Goal: Browse casually: Explore the website without a specific task or goal

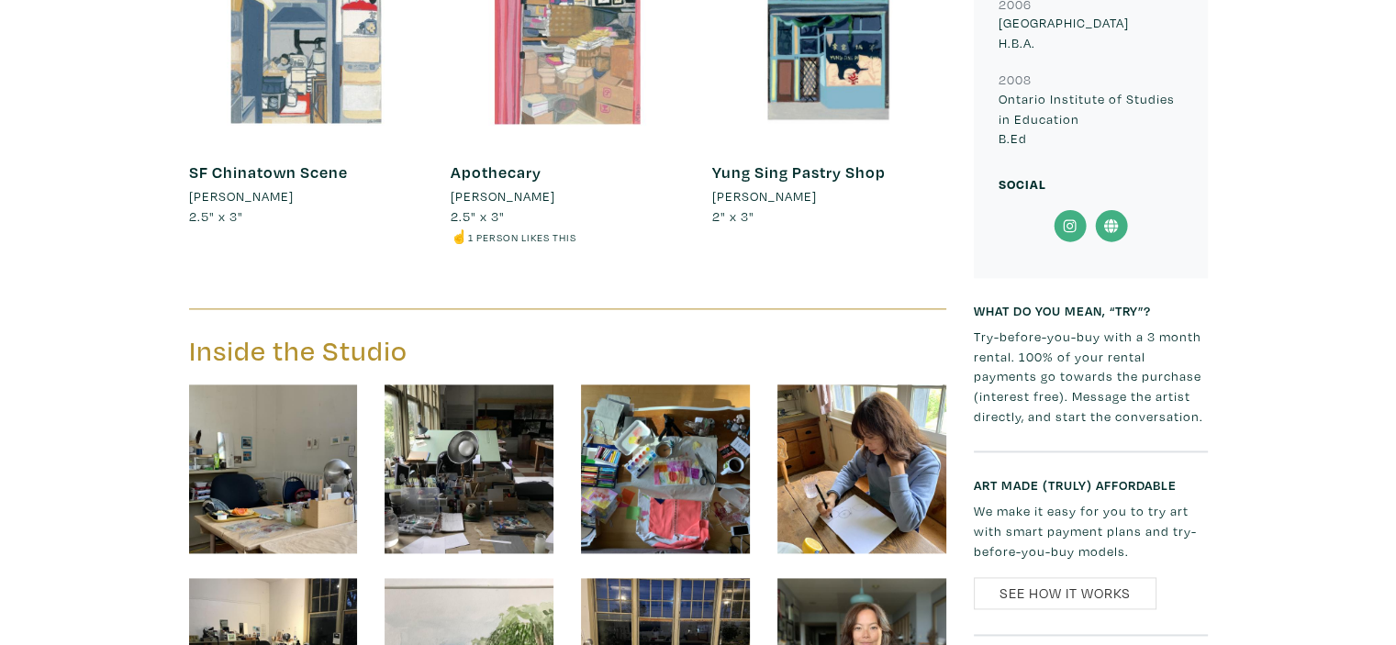
scroll to position [2566, 0]
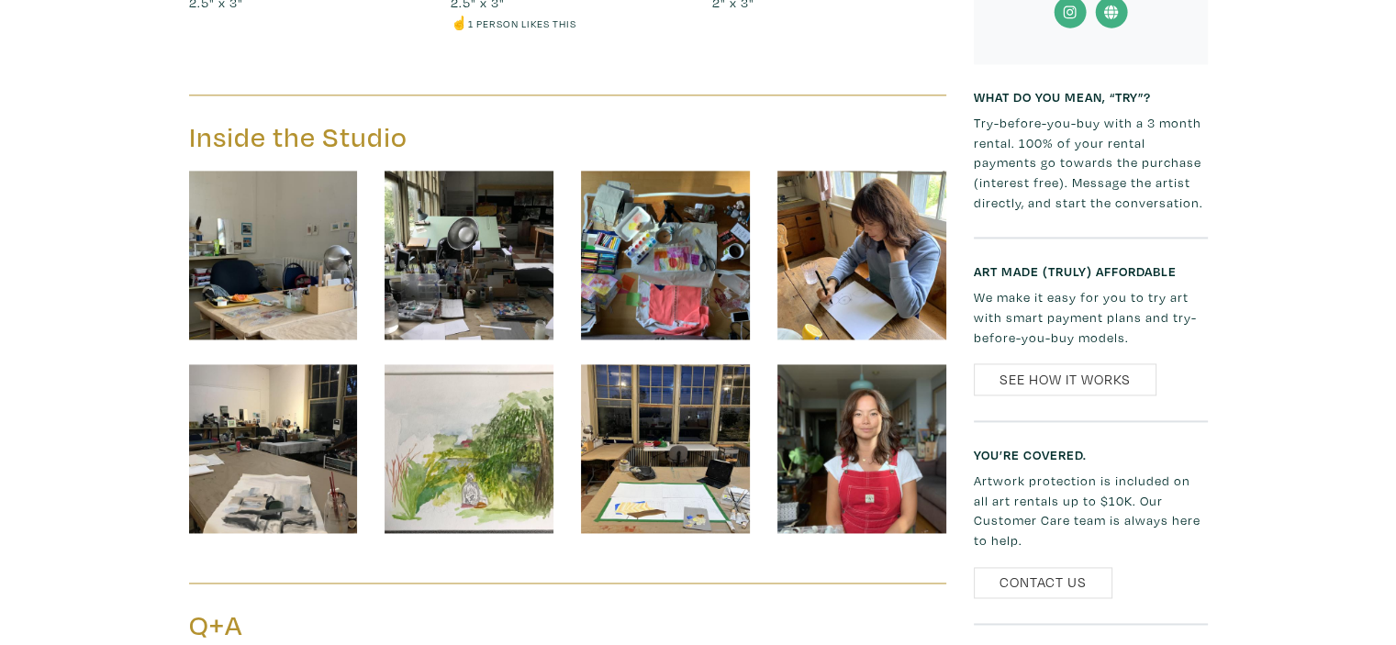
click at [300, 258] on img at bounding box center [273, 255] width 169 height 169
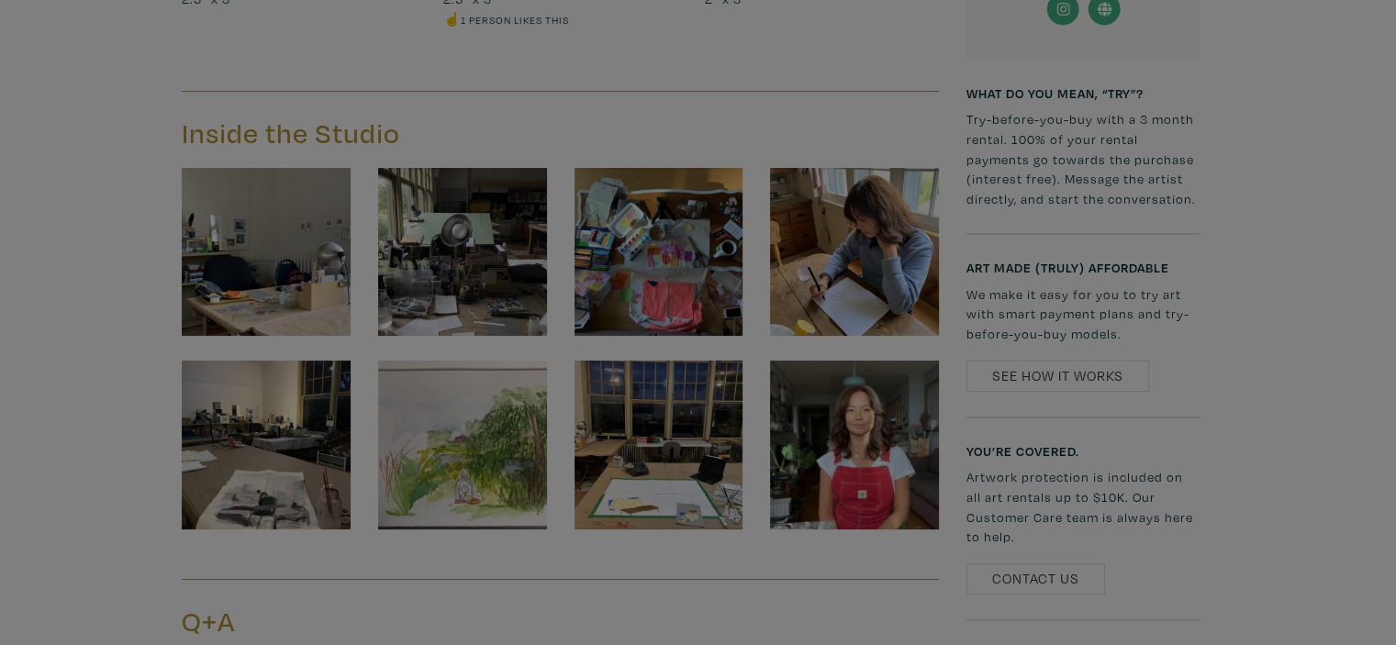
scroll to position [2570, 0]
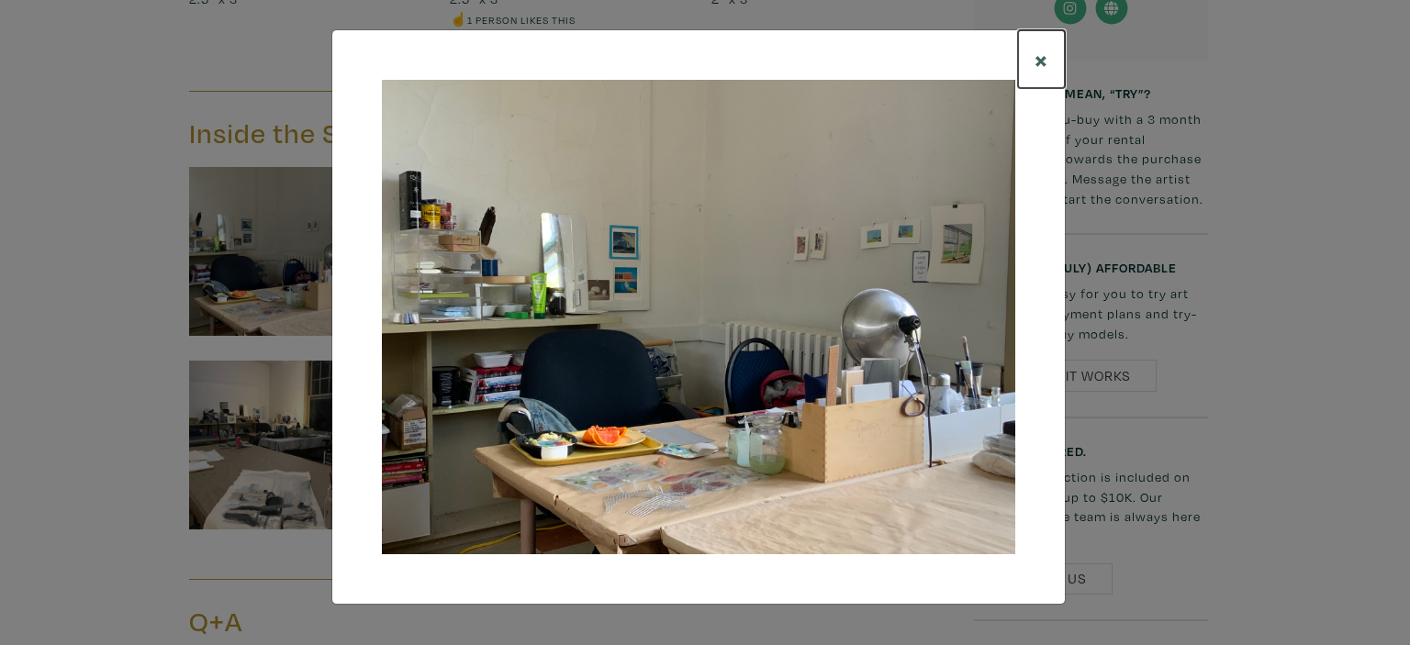
click at [1041, 55] on span "×" at bounding box center [1041, 59] width 14 height 32
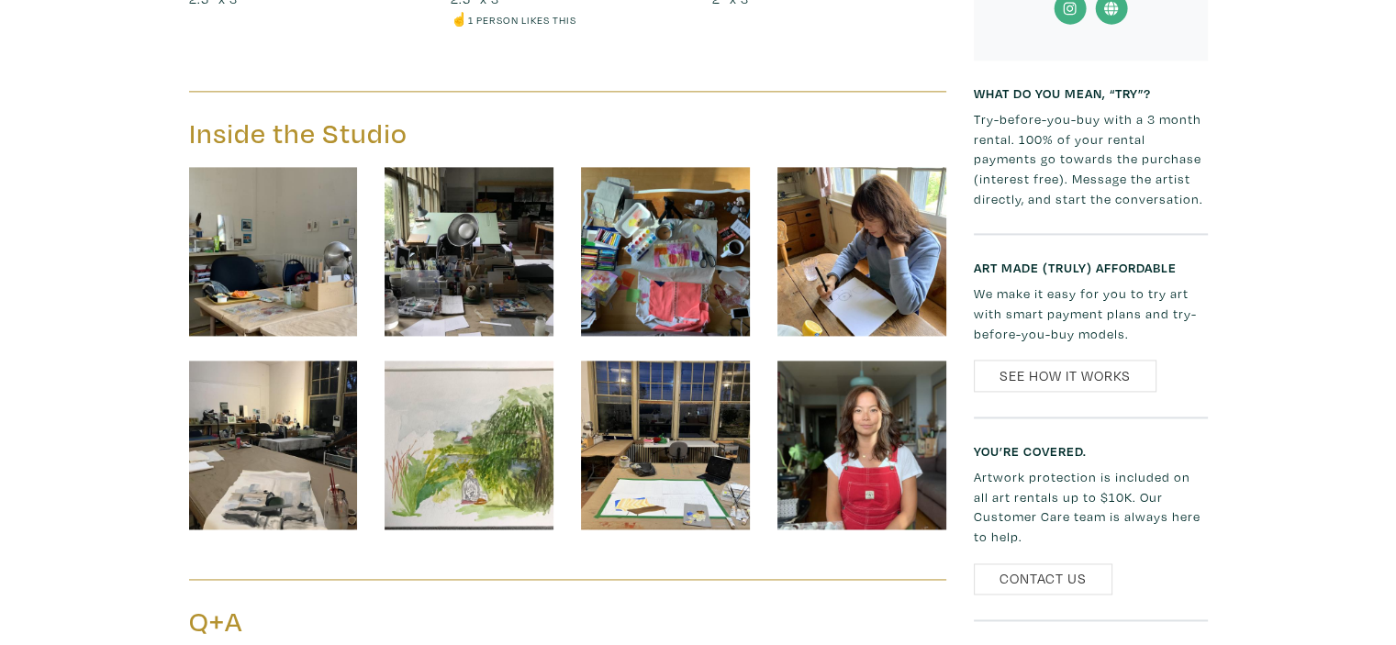
click at [512, 249] on img at bounding box center [469, 251] width 169 height 169
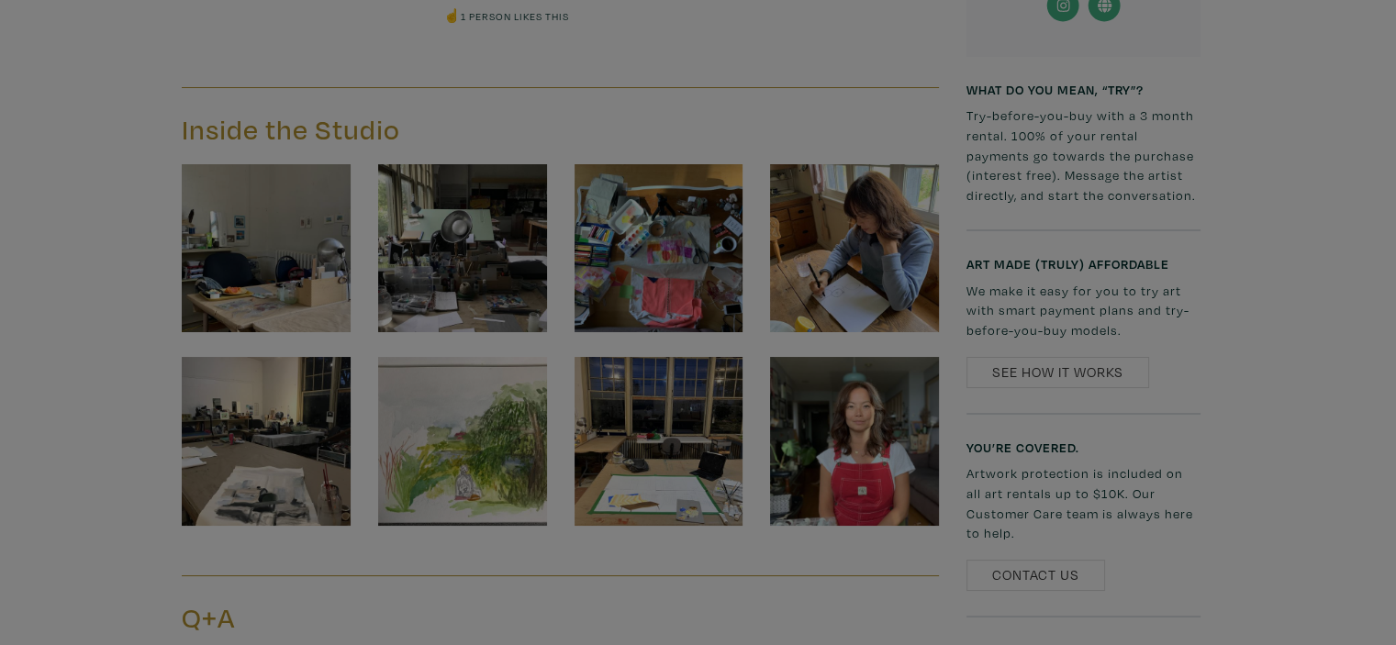
scroll to position [2574, 0]
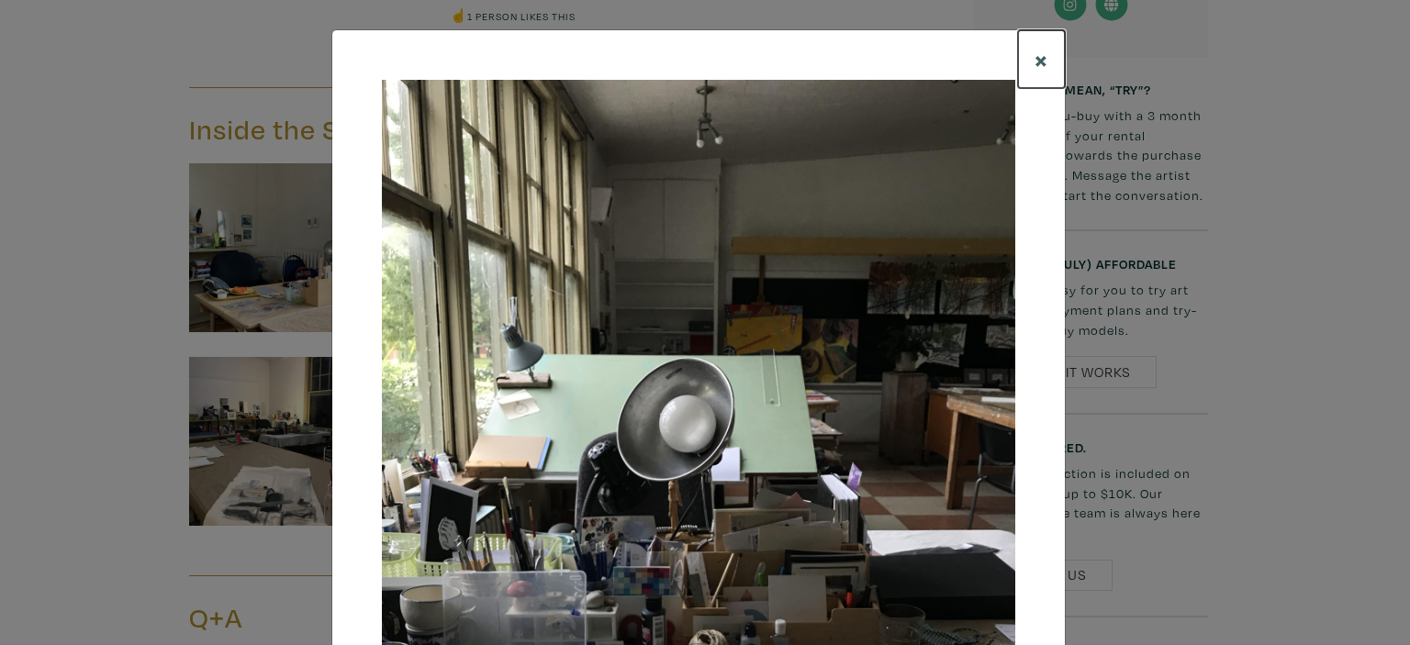
click at [1034, 59] on span "×" at bounding box center [1041, 59] width 14 height 32
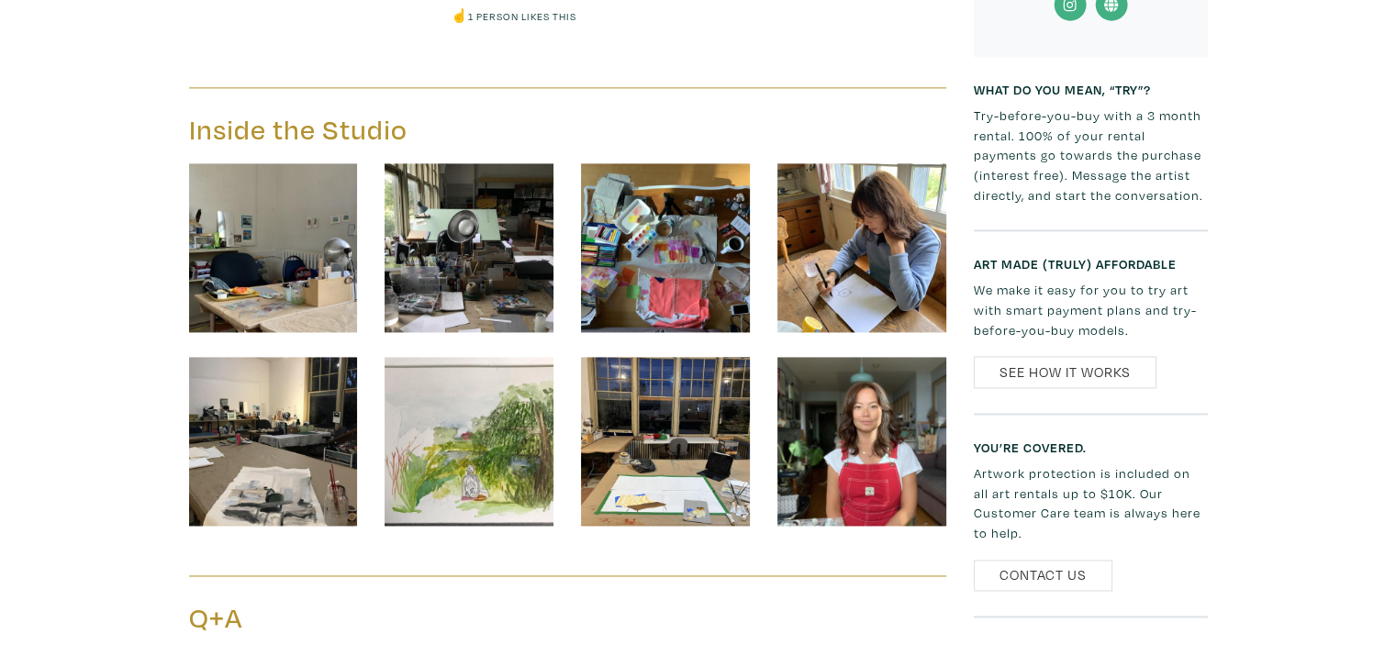
click at [698, 226] on img at bounding box center [665, 247] width 169 height 169
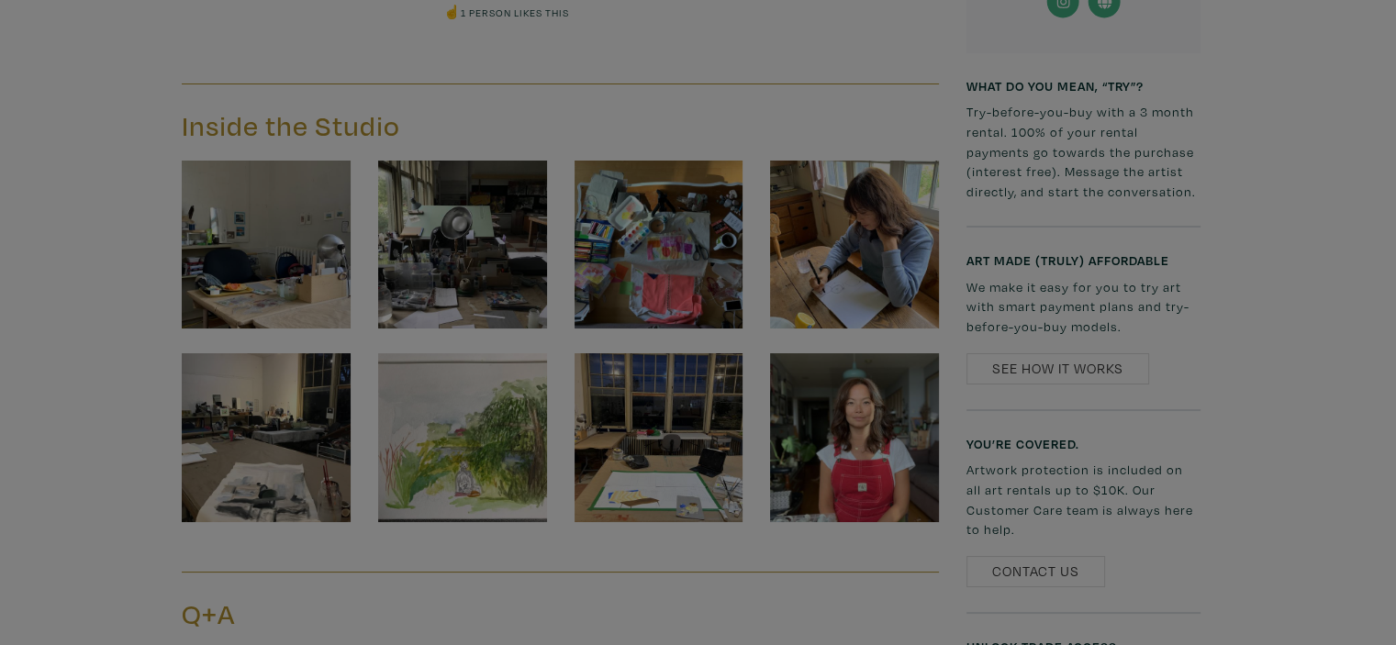
scroll to position [2577, 0]
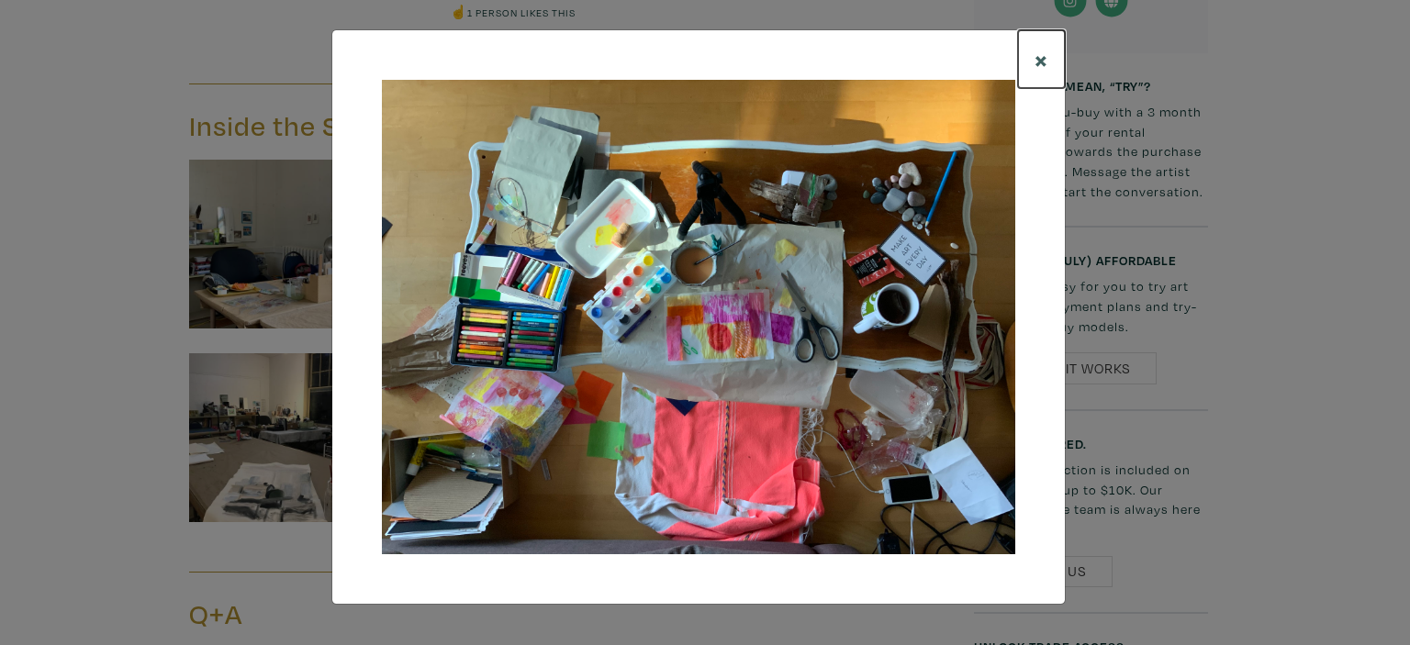
click at [1045, 59] on span "×" at bounding box center [1041, 59] width 14 height 32
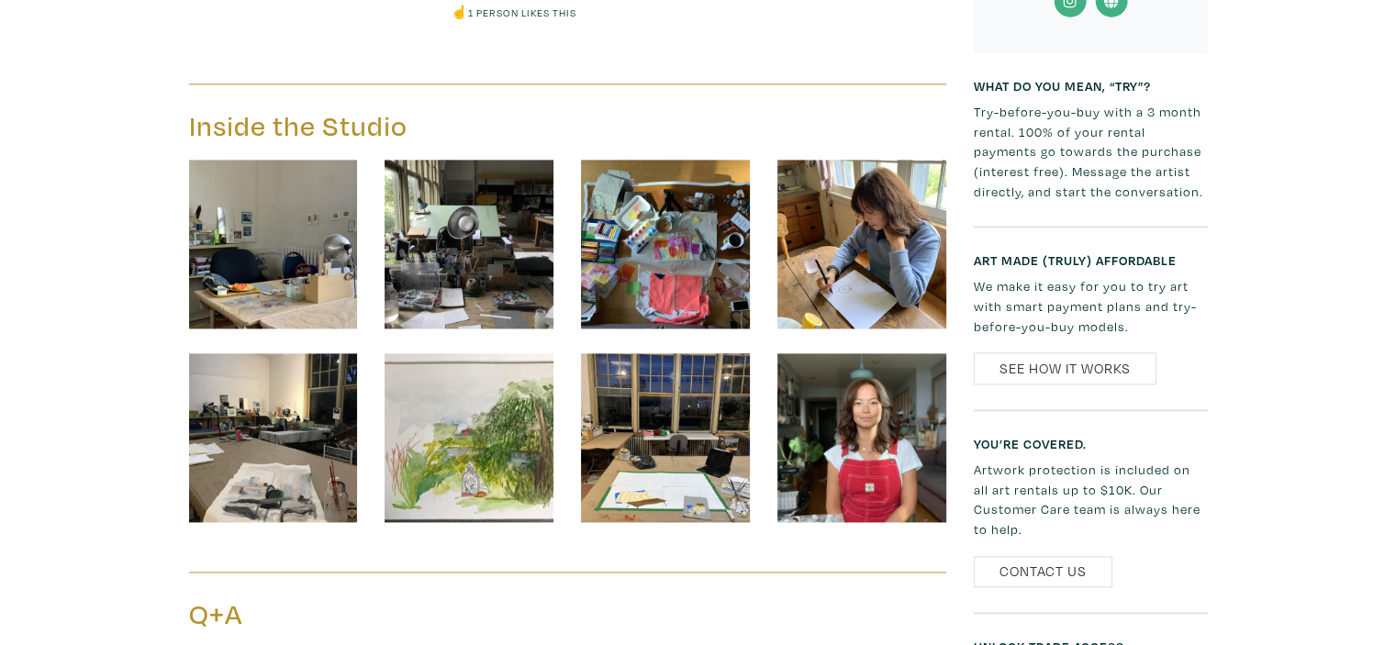
click at [870, 207] on img at bounding box center [861, 244] width 169 height 169
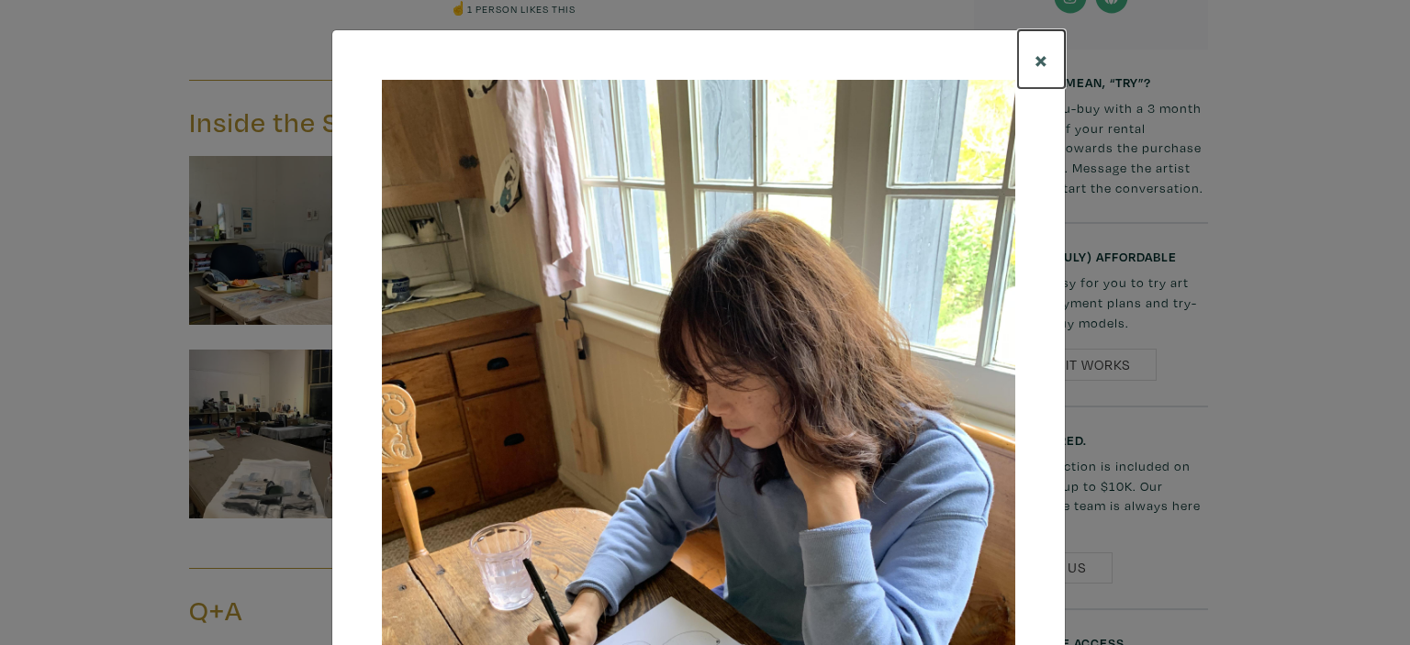
click at [1034, 65] on span "×" at bounding box center [1041, 59] width 14 height 32
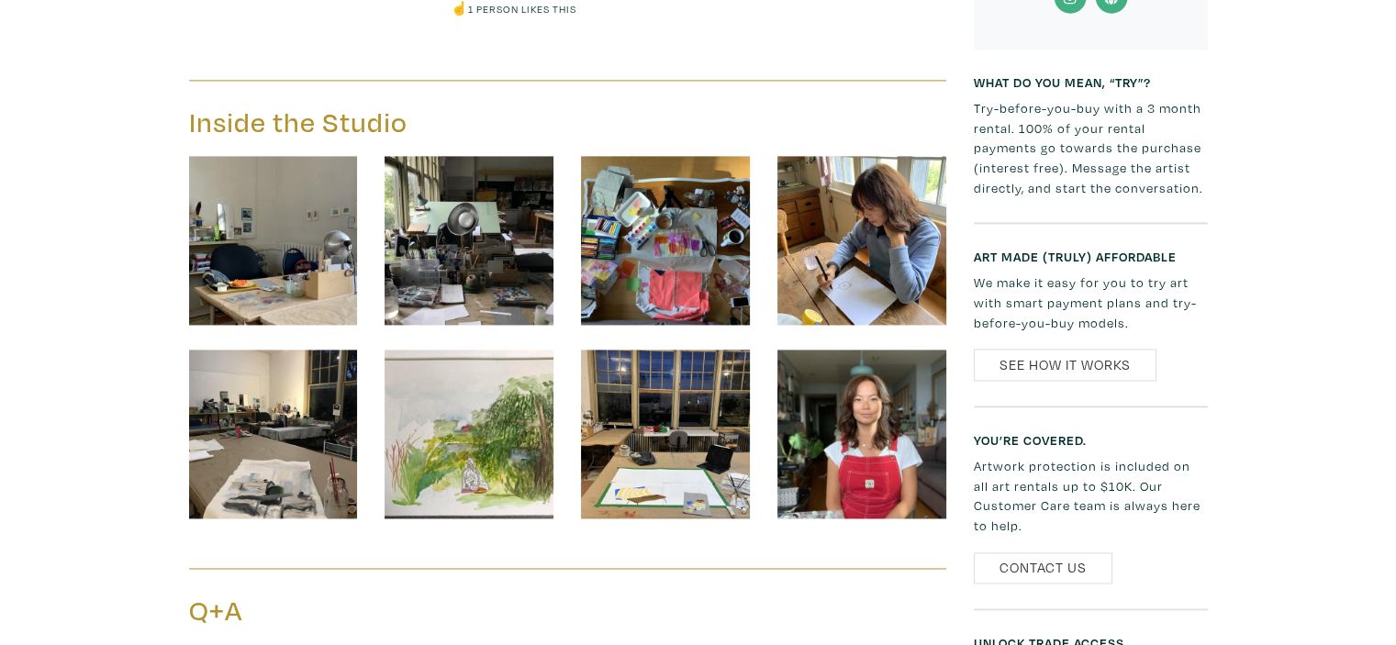
click at [338, 418] on img at bounding box center [273, 434] width 169 height 169
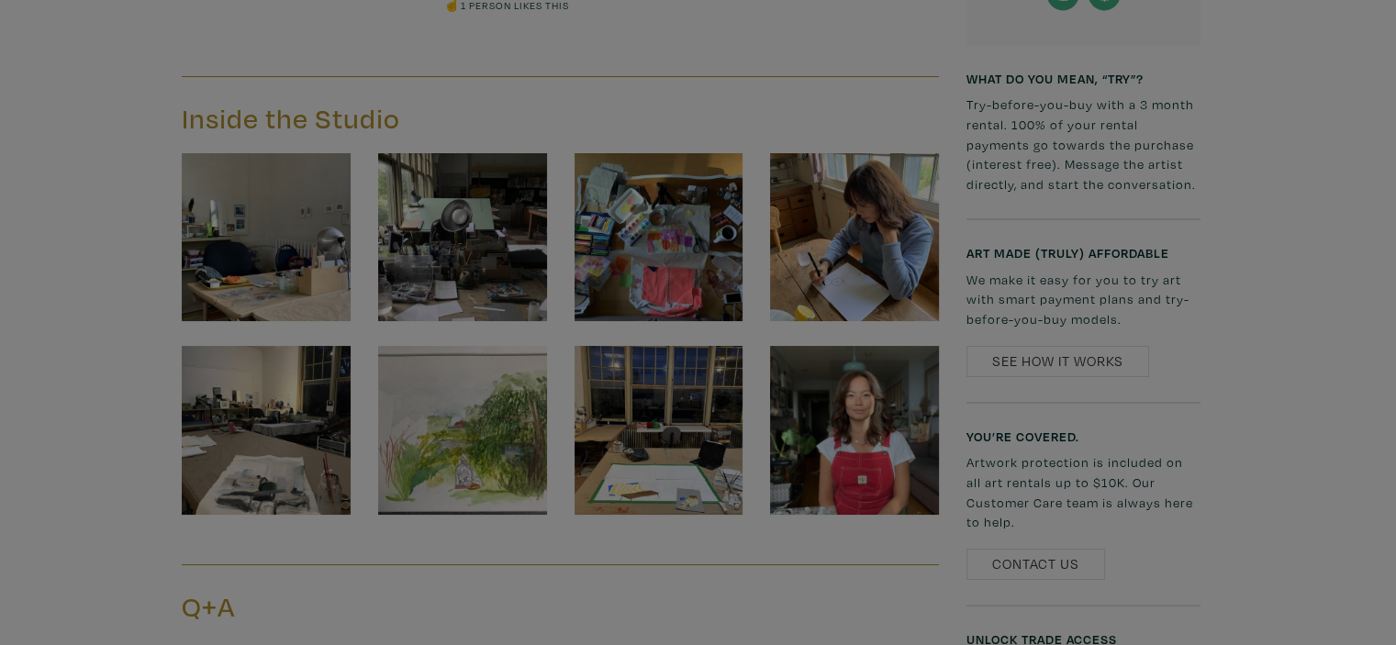
scroll to position [2585, 0]
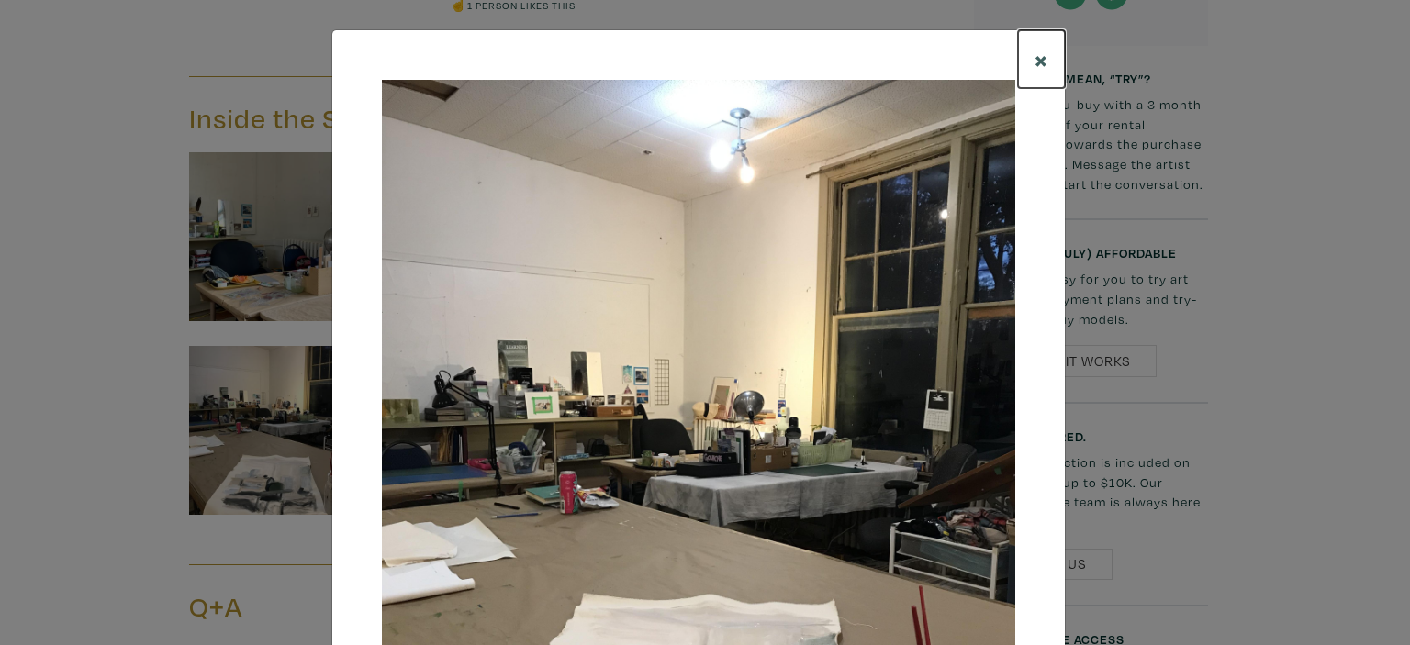
click at [1034, 58] on span "×" at bounding box center [1041, 59] width 14 height 32
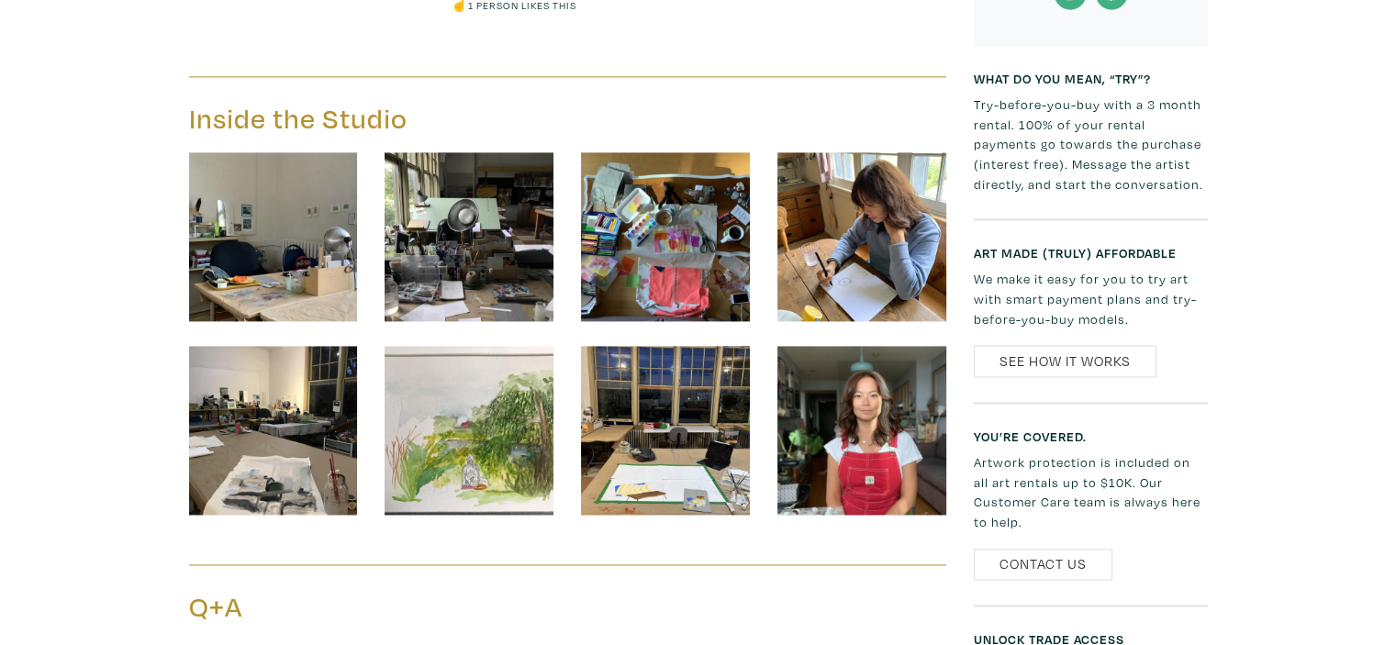
click at [470, 408] on img at bounding box center [469, 430] width 169 height 169
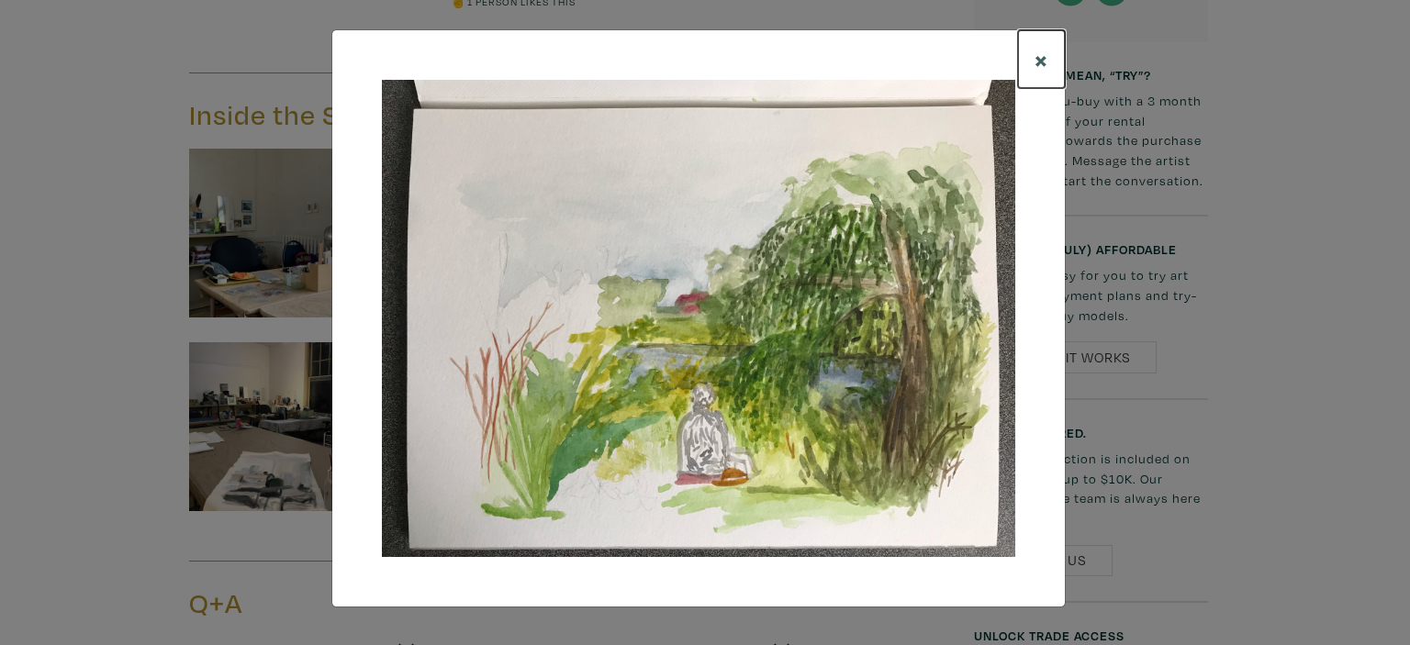
click at [1044, 57] on span "×" at bounding box center [1041, 59] width 14 height 32
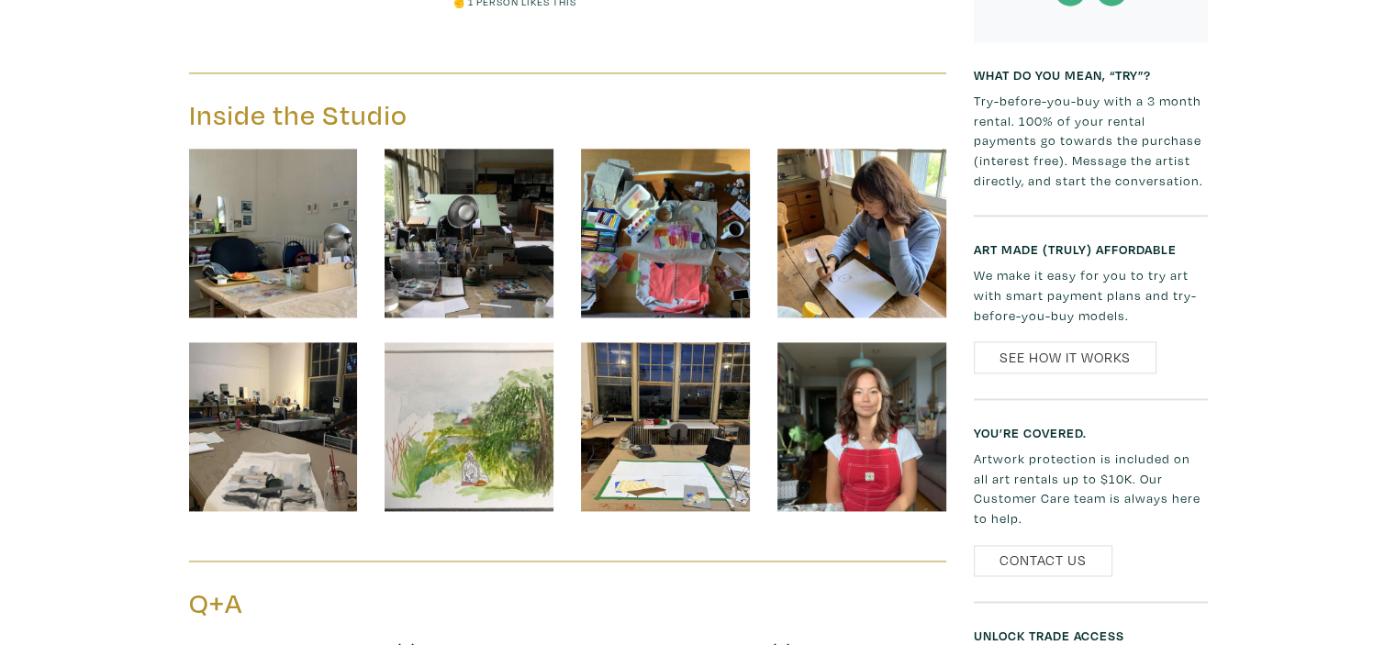
click at [683, 377] on img at bounding box center [665, 426] width 169 height 169
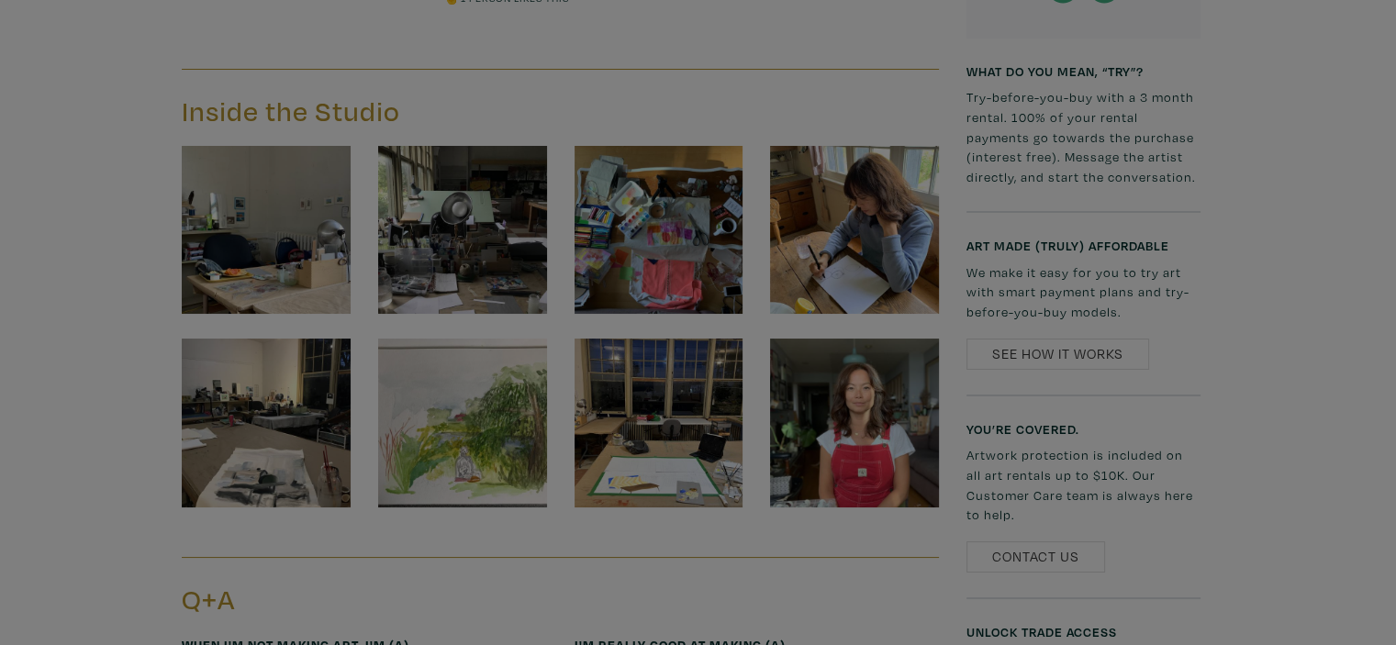
scroll to position [2592, 0]
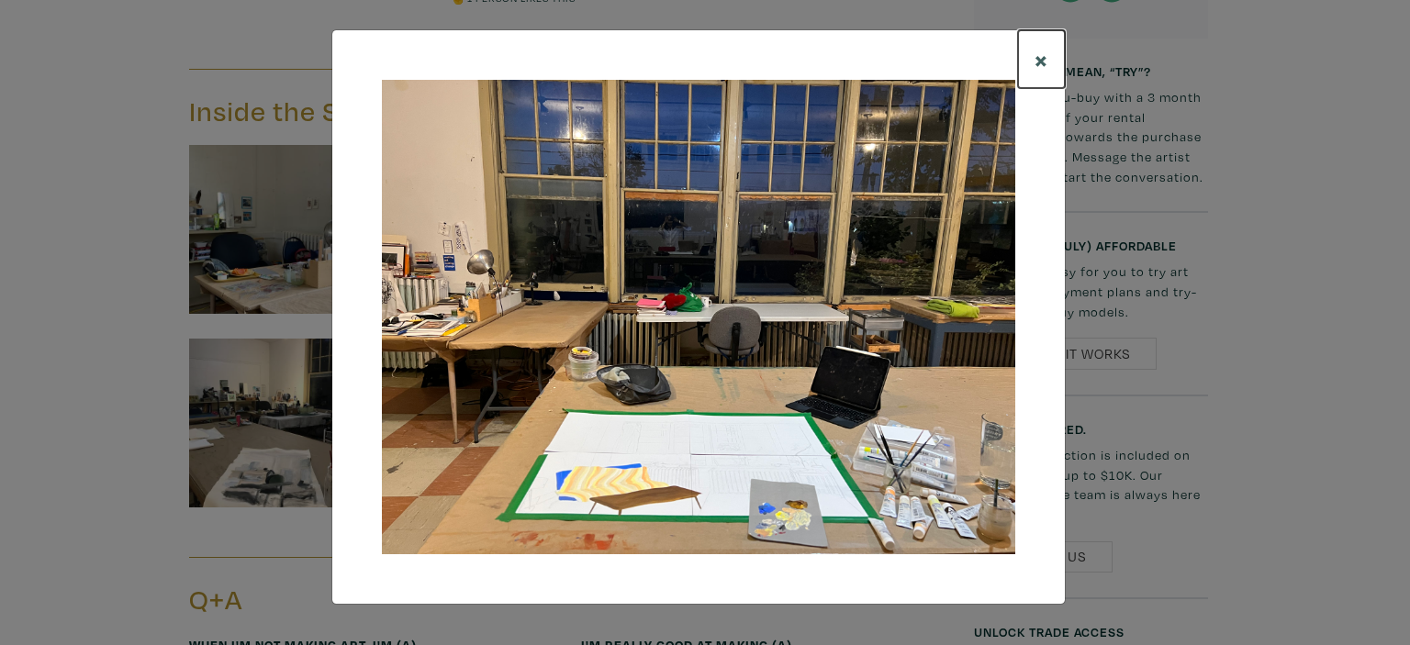
click at [1043, 59] on span "×" at bounding box center [1041, 59] width 14 height 32
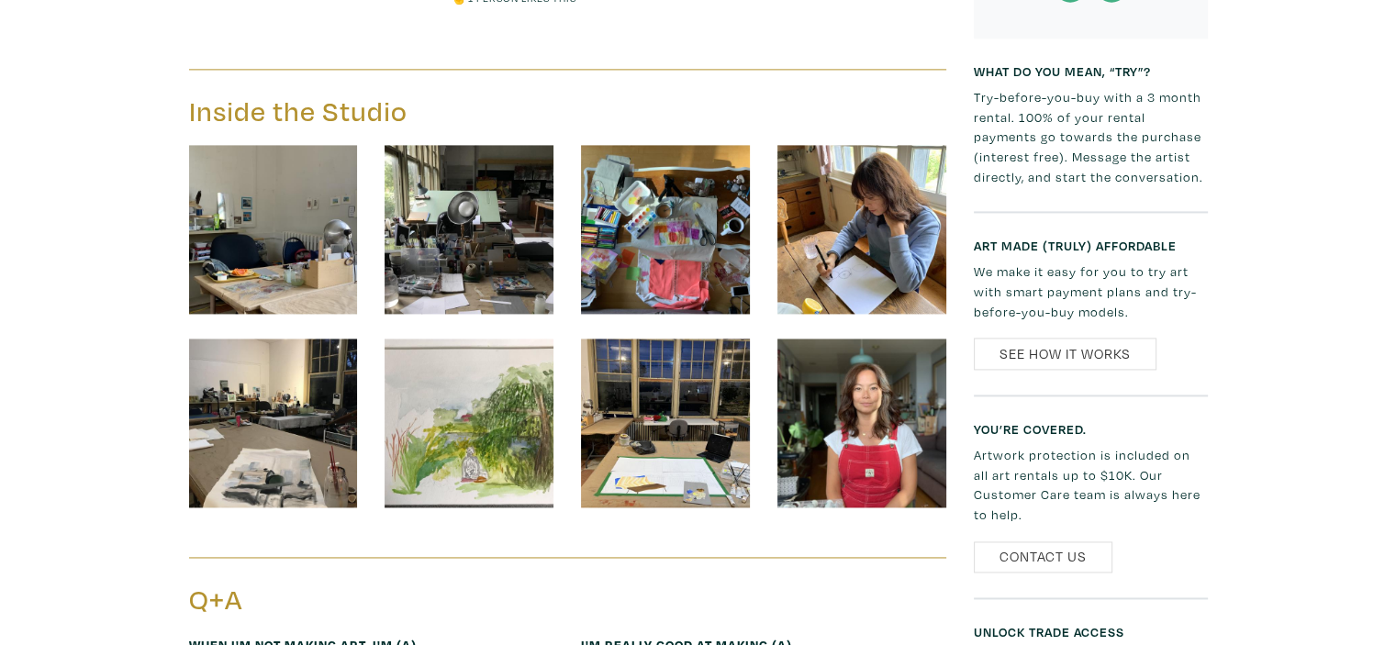
click at [856, 430] on img at bounding box center [861, 423] width 169 height 169
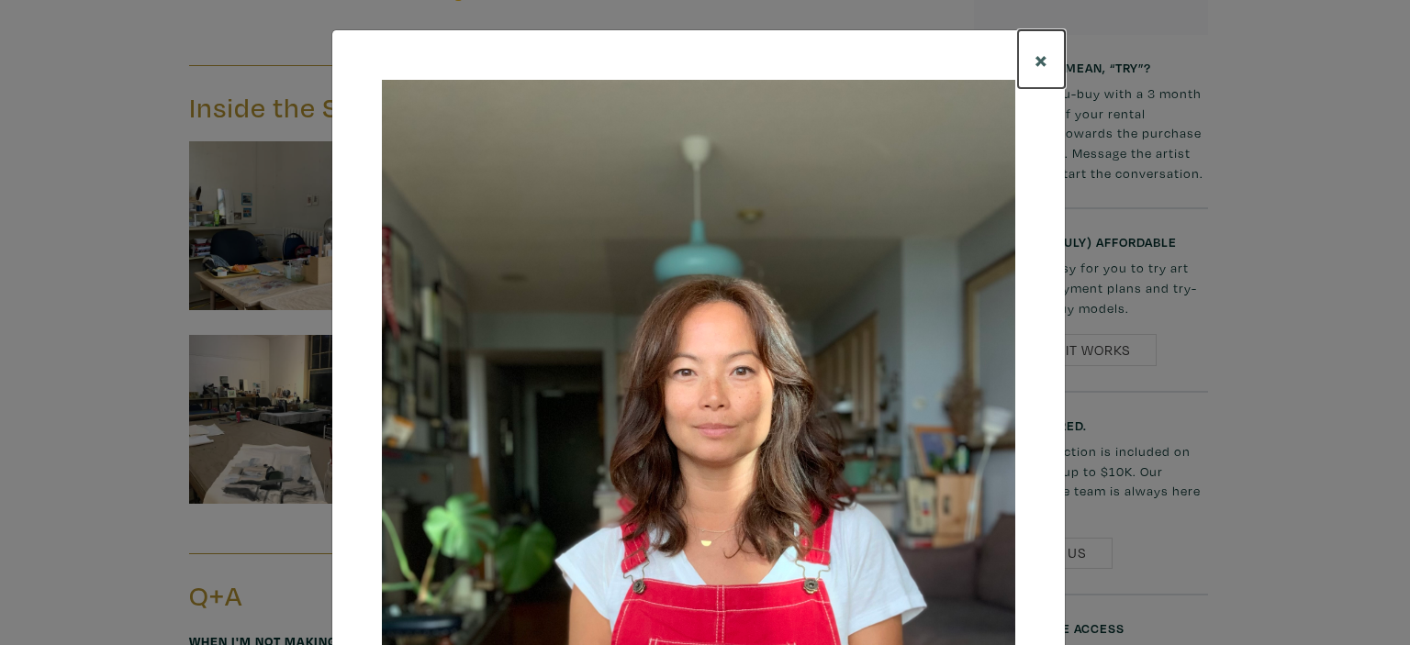
click at [1037, 59] on span "×" at bounding box center [1041, 59] width 14 height 32
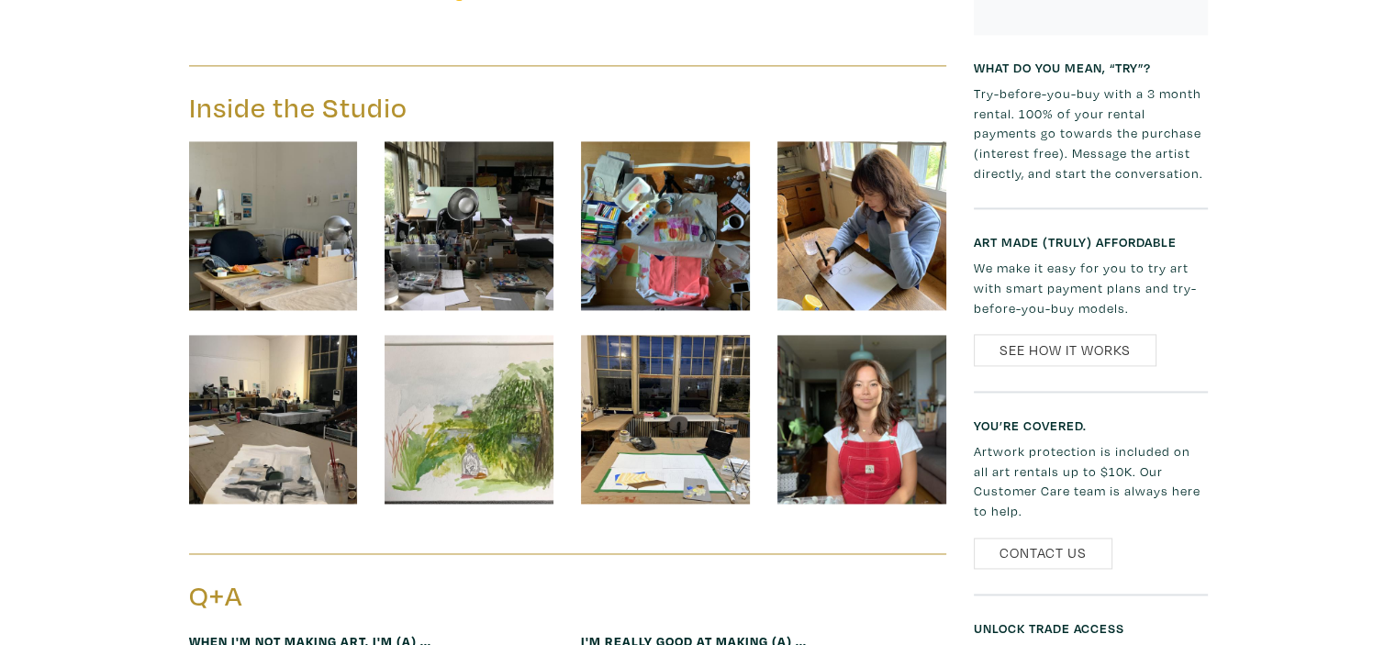
scroll to position [2810, 0]
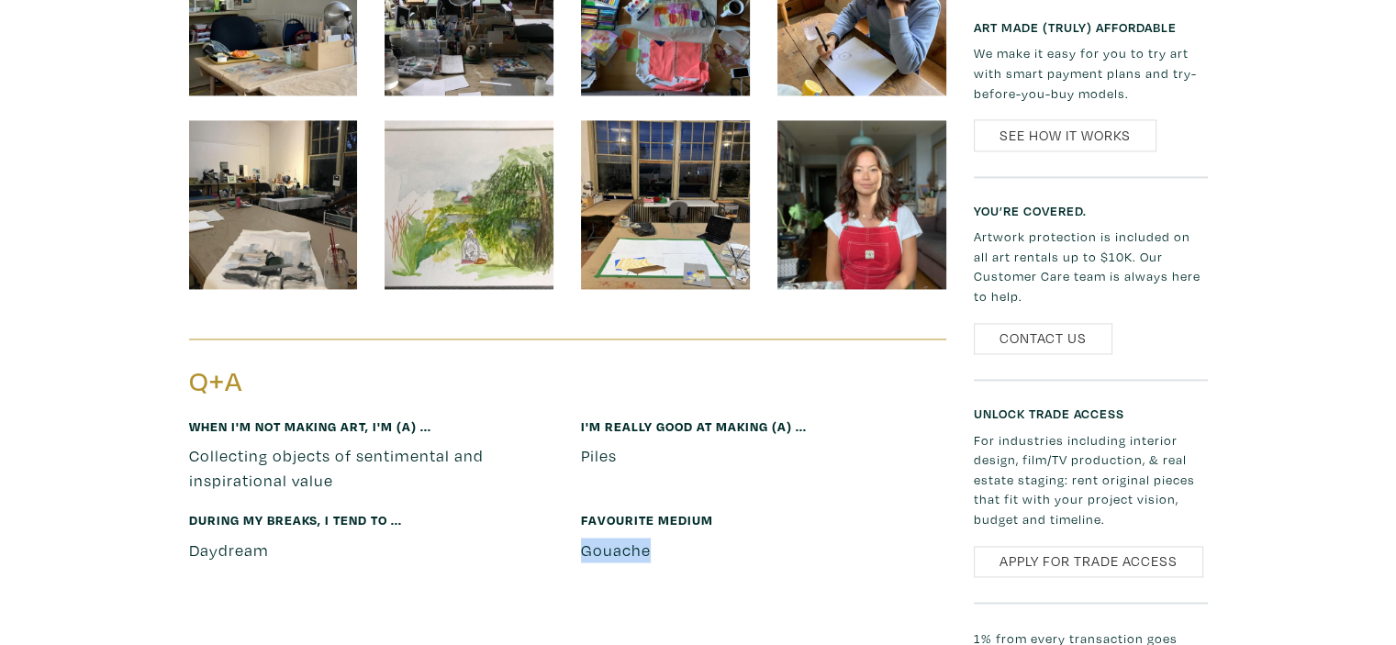
drag, startPoint x: 662, startPoint y: 531, endPoint x: 575, endPoint y: 513, distance: 89.1
click at [575, 513] on div "Favourite medium [GEOGRAPHIC_DATA]" at bounding box center [763, 544] width 393 height 70
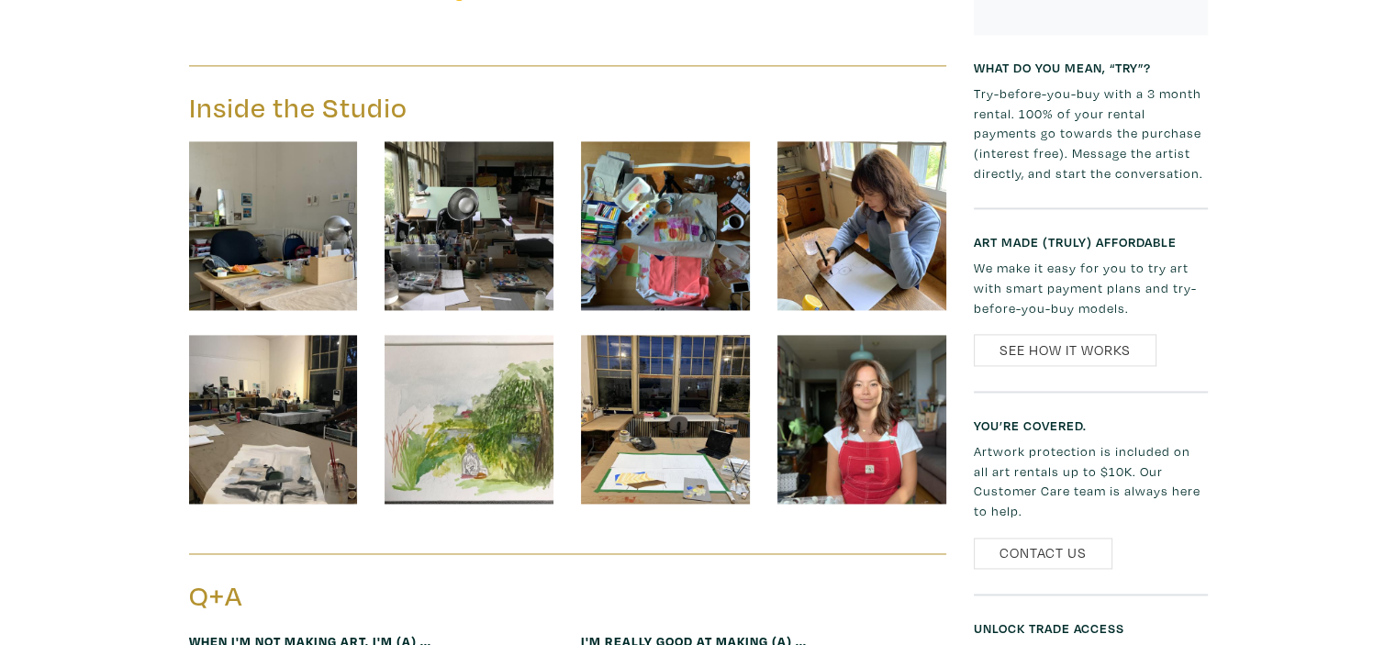
scroll to position [3024, 0]
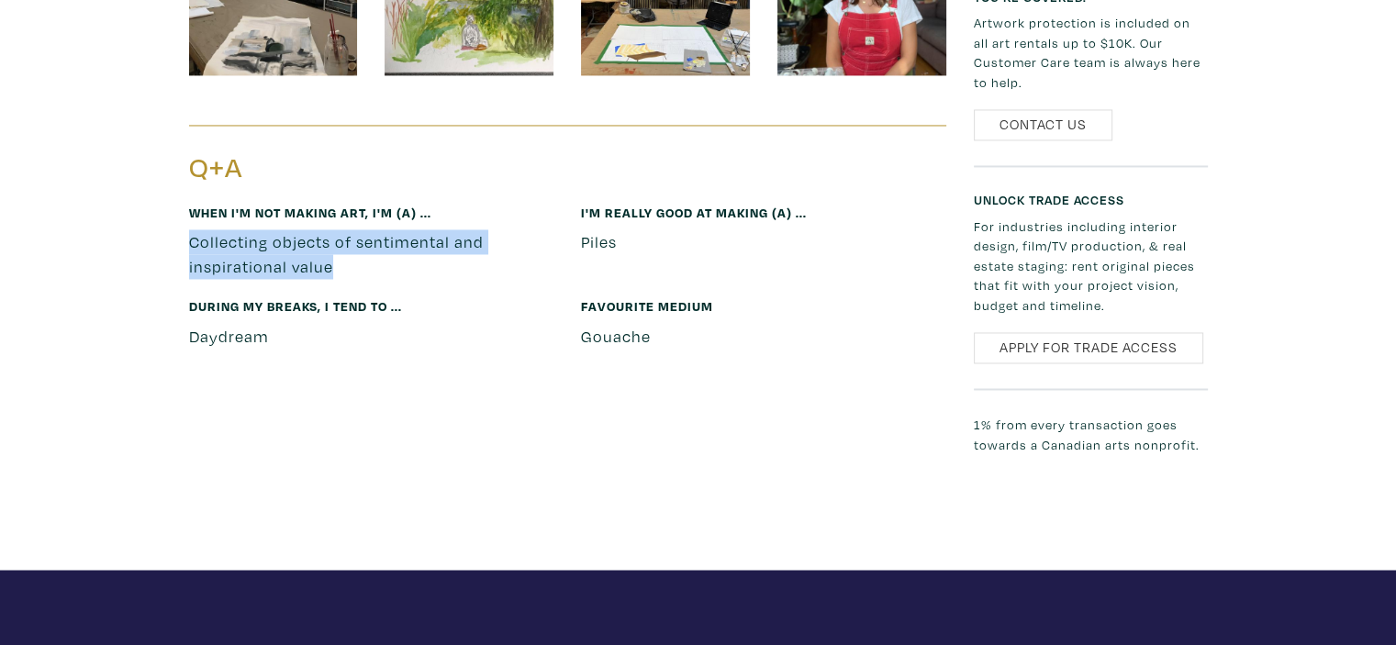
drag, startPoint x: 345, startPoint y: 249, endPoint x: 187, endPoint y: 218, distance: 160.9
click at [187, 218] on div "When I'm not making art, I'm (a) ... Collecting objects of sentimental and insp…" at bounding box center [371, 249] width 393 height 95
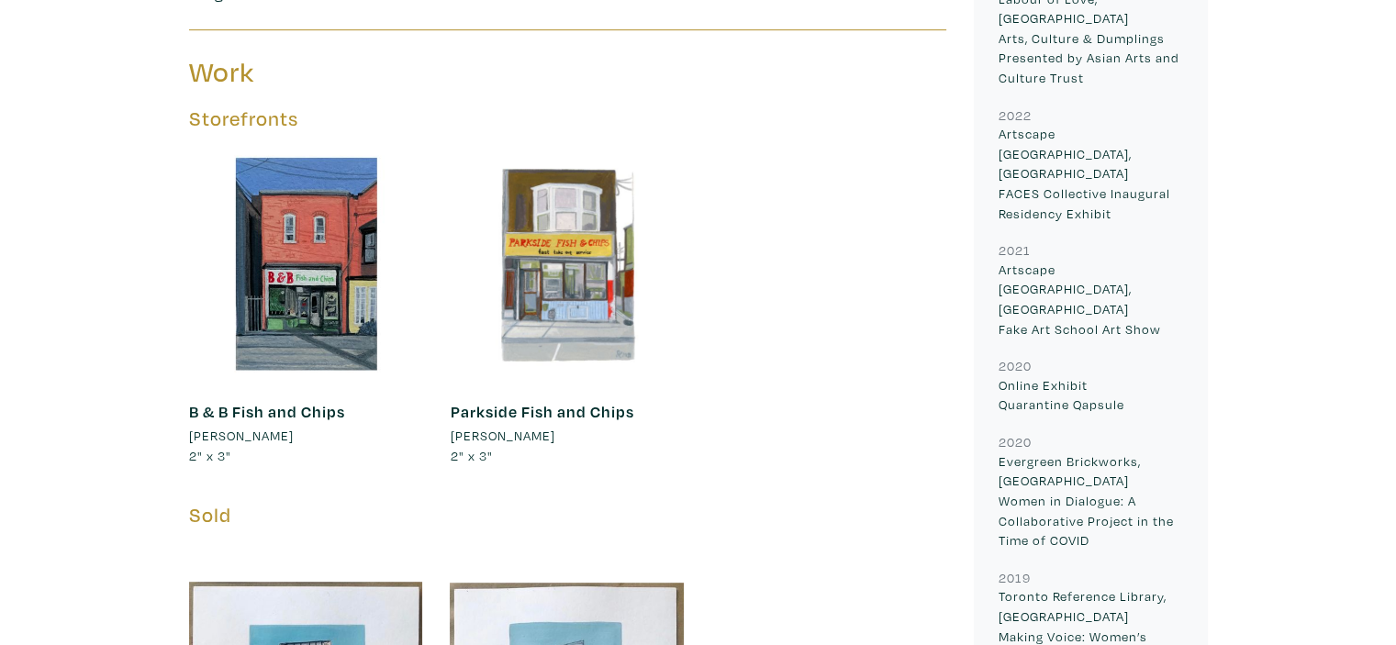
scroll to position [0, 0]
